Goal: Task Accomplishment & Management: Use online tool/utility

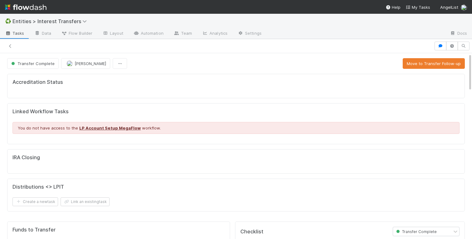
scroll to position [0, 0]
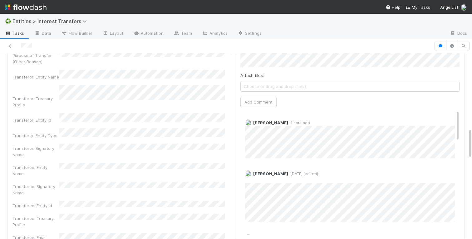
scroll to position [485, 0]
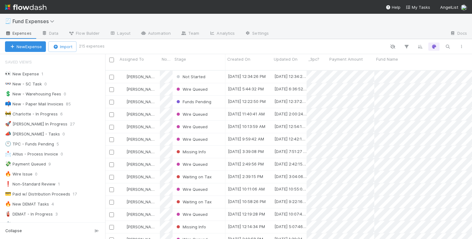
scroll to position [0, 0]
